Goal: Check status: Check status

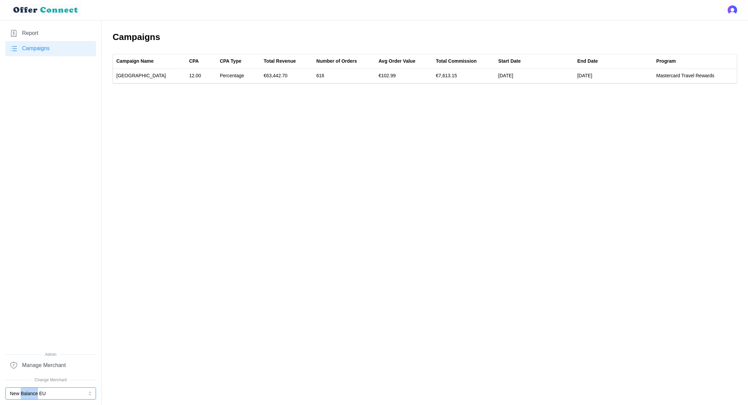
click at [18, 392] on button "New Balance EU" at bounding box center [50, 394] width 91 height 12
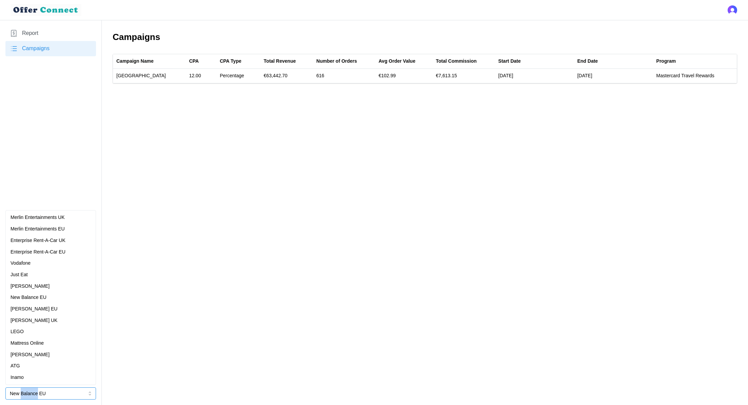
click at [24, 275] on p "Just Eat" at bounding box center [19, 274] width 17 height 7
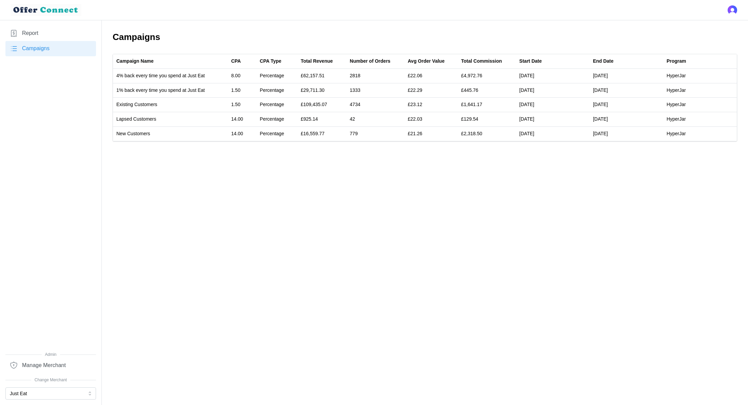
click at [27, 27] on link "Report" at bounding box center [50, 33] width 91 height 15
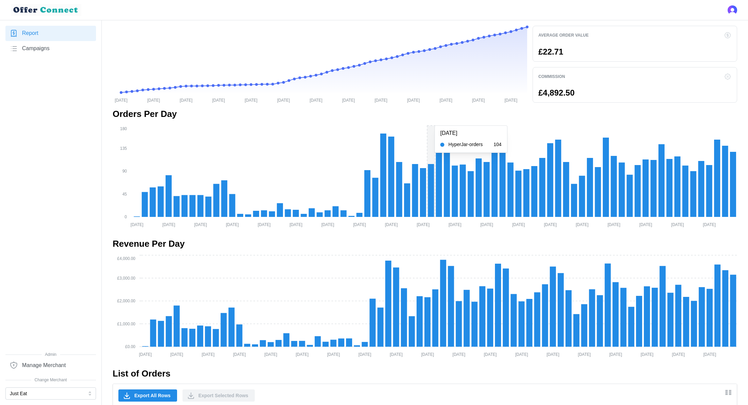
scroll to position [103, 0]
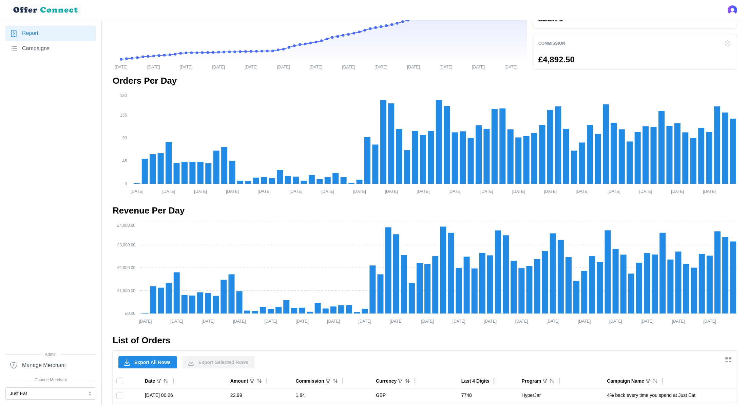
click at [48, 47] on span "Campaigns" at bounding box center [35, 48] width 27 height 8
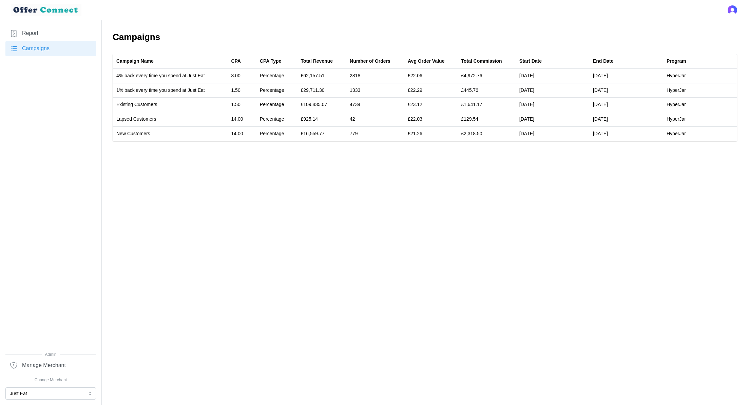
click at [48, 47] on span "Campaigns" at bounding box center [35, 48] width 27 height 8
click at [41, 36] on link "Report" at bounding box center [50, 33] width 91 height 15
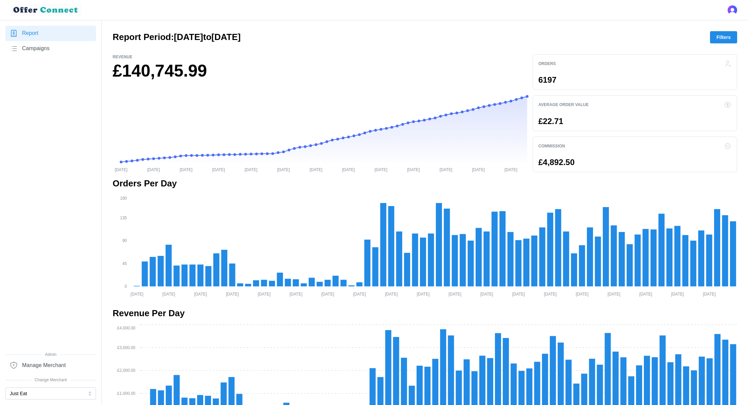
click at [725, 39] on span "Filters" at bounding box center [723, 38] width 14 height 12
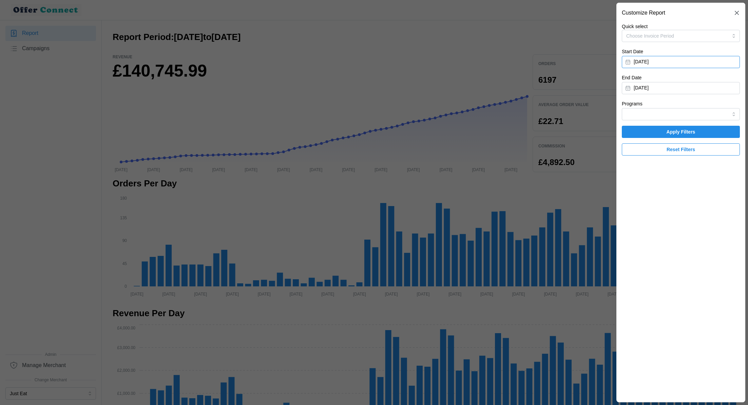
click at [684, 62] on button "[DATE]" at bounding box center [681, 62] width 118 height 12
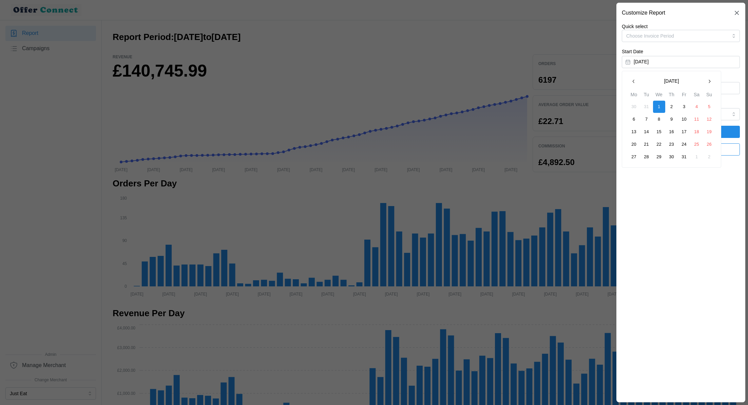
click at [706, 81] on icon "button" at bounding box center [708, 81] width 5 height 5
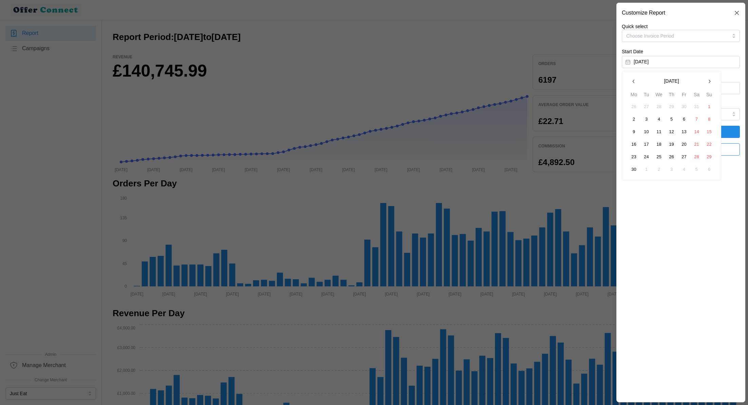
click at [705, 104] on button "1" at bounding box center [709, 107] width 12 height 12
click at [705, 132] on span "Apply Filters" at bounding box center [680, 132] width 105 height 12
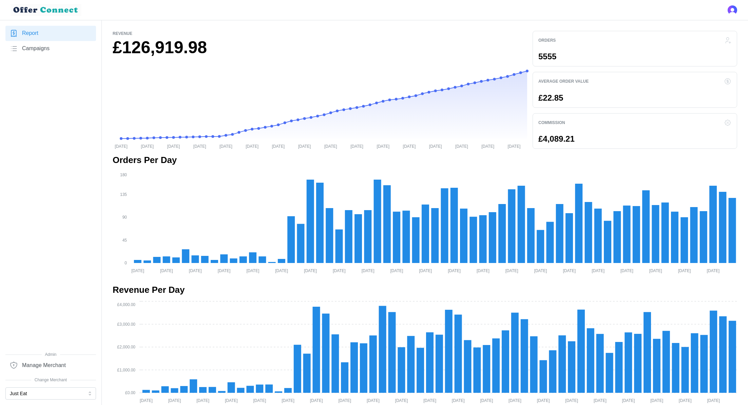
scroll to position [19, 0]
